Goal: Task Accomplishment & Management: Manage account settings

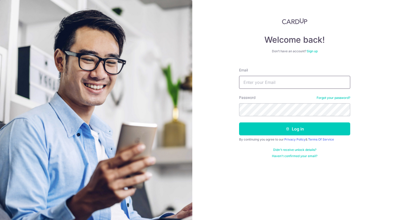
click at [249, 86] on input "Email" at bounding box center [294, 82] width 111 height 13
type input "[EMAIL_ADDRESS][PERSON_NAME][DOMAIN_NAME]"
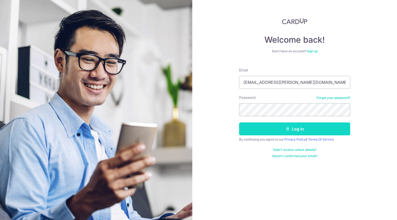
click at [266, 134] on button "Log in" at bounding box center [294, 128] width 111 height 13
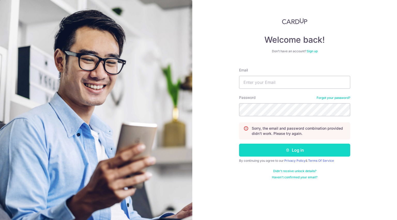
click at [291, 151] on button "Log in" at bounding box center [294, 149] width 111 height 13
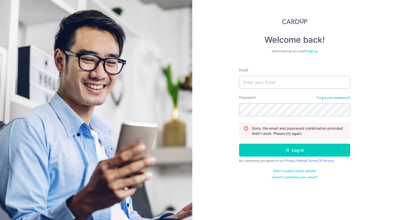
click at [308, 176] on link "Haven't confirmed your email?" at bounding box center [294, 177] width 45 height 4
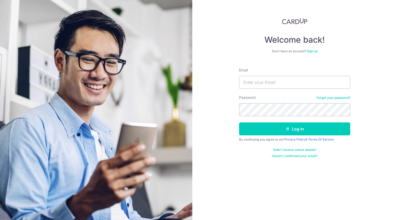
click at [336, 97] on link "Forgot your password?" at bounding box center [334, 98] width 34 height 4
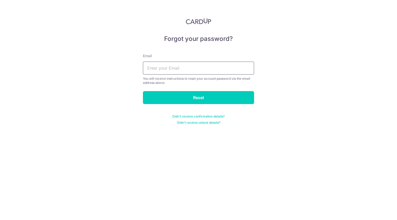
click at [238, 68] on input "text" at bounding box center [198, 68] width 111 height 13
type input "[EMAIL_ADDRESS][PERSON_NAME][DOMAIN_NAME]"
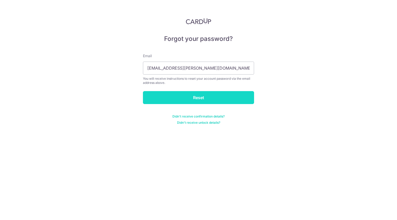
click at [203, 96] on input "Reset" at bounding box center [198, 97] width 111 height 13
